Goal: Find contact information: Find contact information

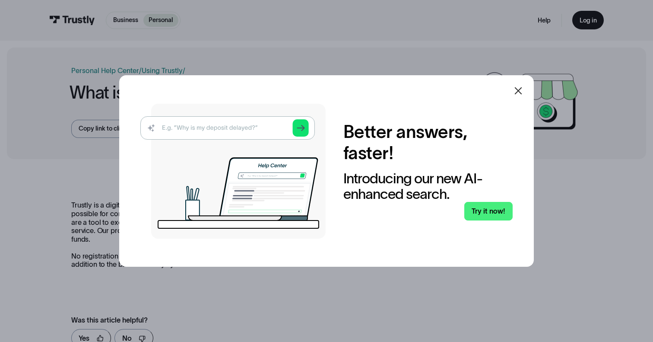
click at [518, 92] on icon at bounding box center [518, 91] width 10 height 10
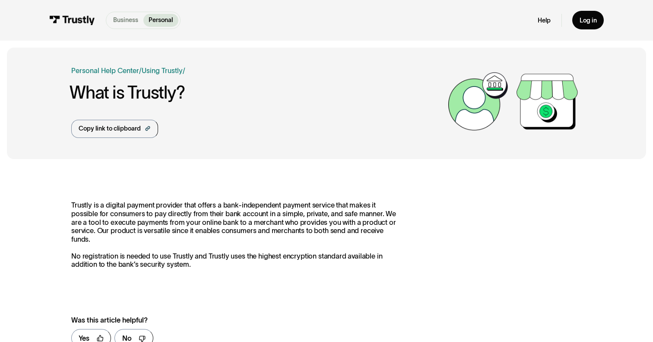
click at [118, 22] on p "Business" at bounding box center [125, 20] width 25 height 9
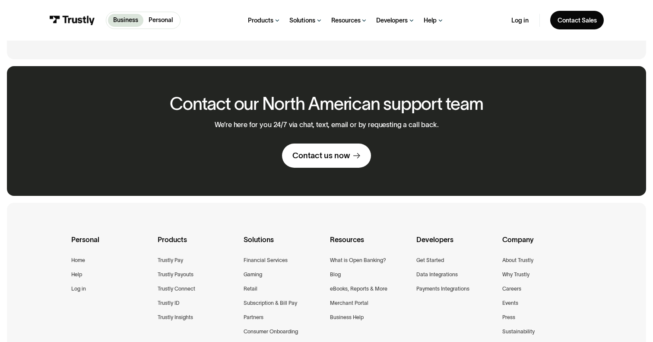
scroll to position [556, 0]
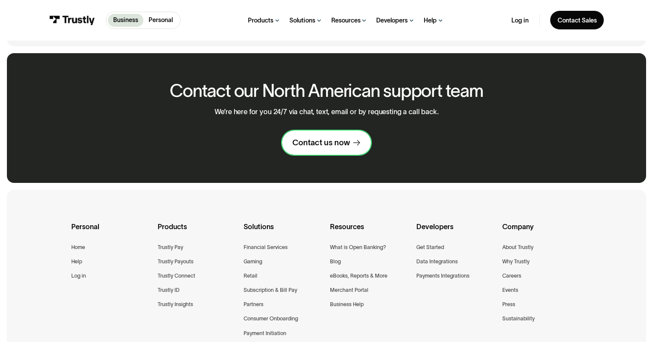
click at [316, 141] on div "Contact us now" at bounding box center [320, 142] width 57 height 10
